Goal: Navigation & Orientation: Find specific page/section

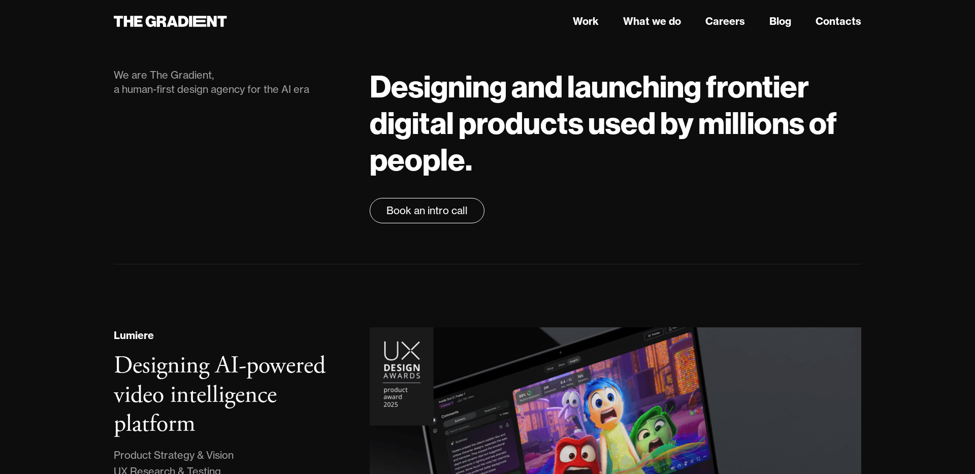
scroll to position [108, 0]
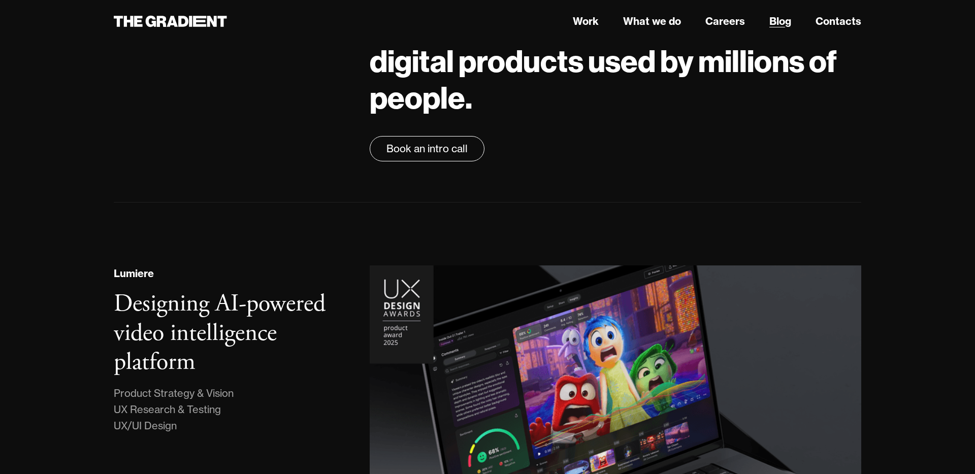
click at [772, 27] on link "Blog" at bounding box center [781, 21] width 22 height 15
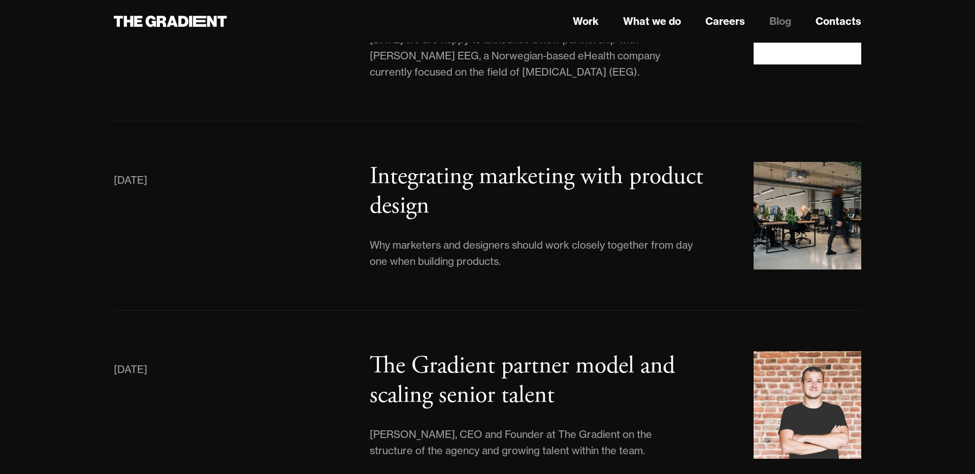
scroll to position [5326, 0]
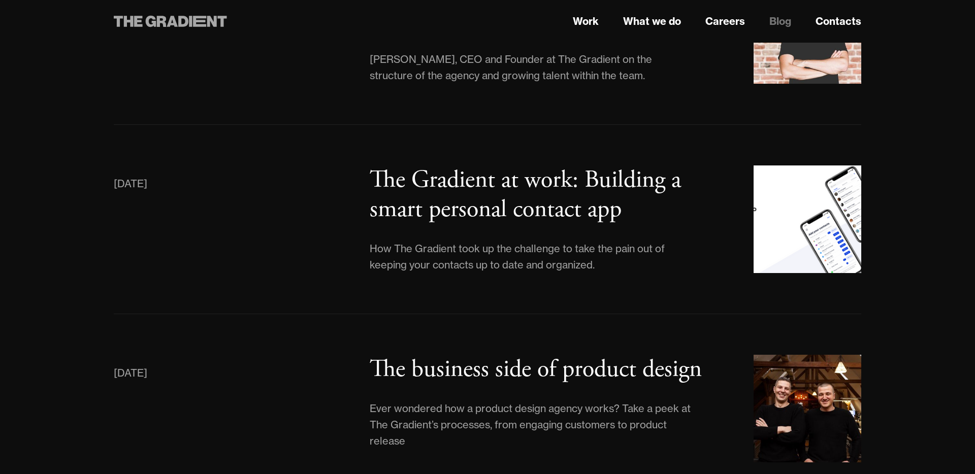
click at [201, 18] on icon at bounding box center [170, 21] width 113 height 18
